Goal: Navigation & Orientation: Find specific page/section

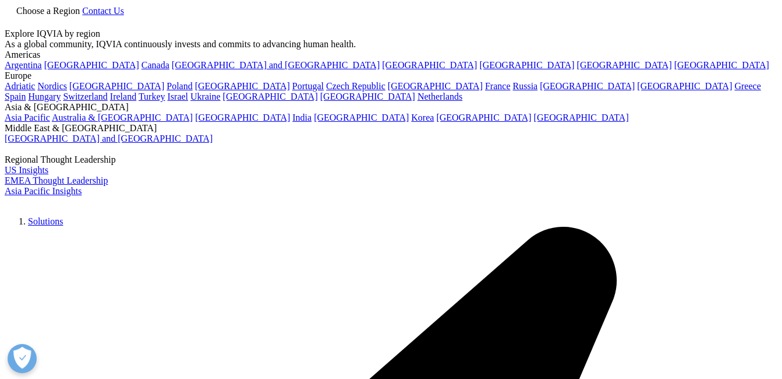
click at [80, 16] on span "Choose a Region" at bounding box center [47, 11] width 63 height 10
click at [124, 16] on link "Contact Us" at bounding box center [103, 11] width 42 height 10
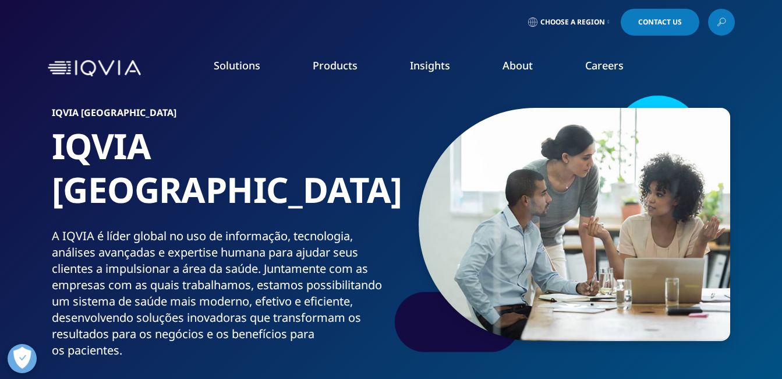
click at [528, 22] on icon at bounding box center [532, 21] width 9 height 9
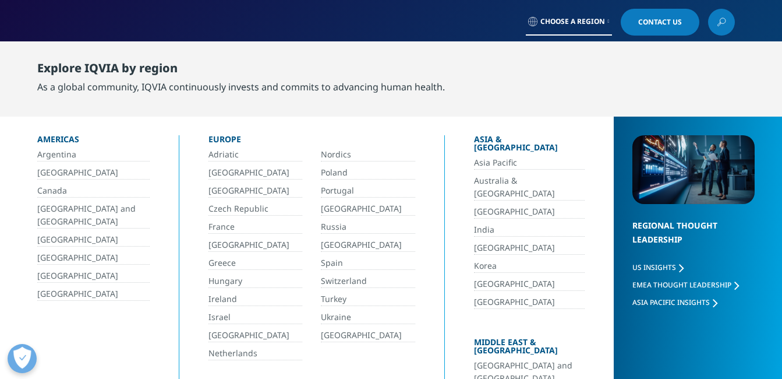
click at [528, 22] on icon at bounding box center [532, 21] width 9 height 9
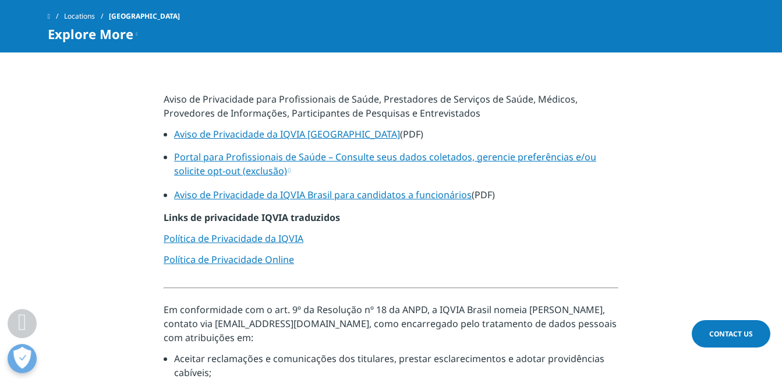
scroll to position [757, 0]
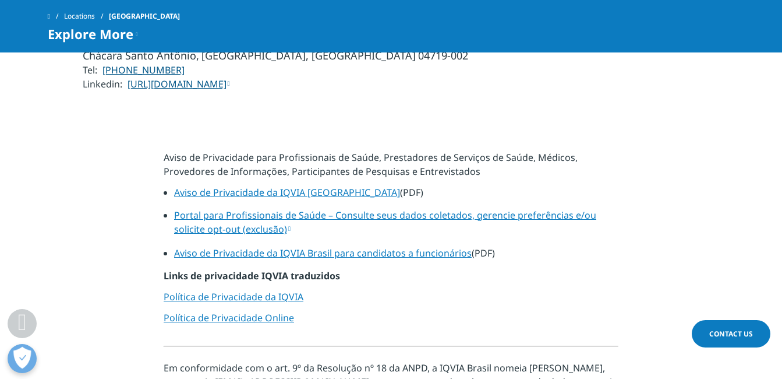
click at [359, 208] on link "Portal para Profissionais de Saúde – Consulte seus dados coletados, gerencie pr…" at bounding box center [385, 221] width 422 height 27
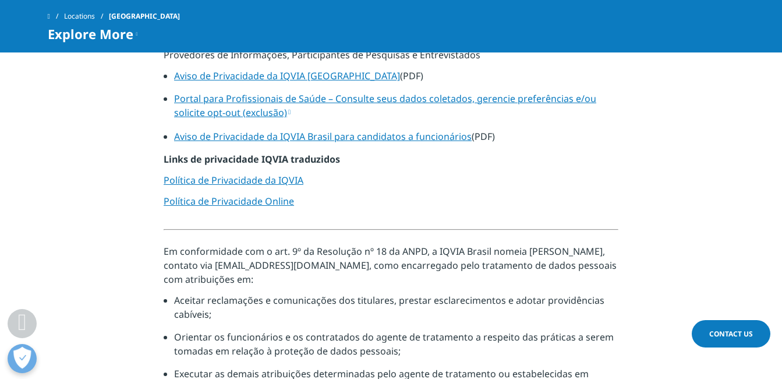
scroll to position [641, 0]
